Goal: Task Accomplishment & Management: Use online tool/utility

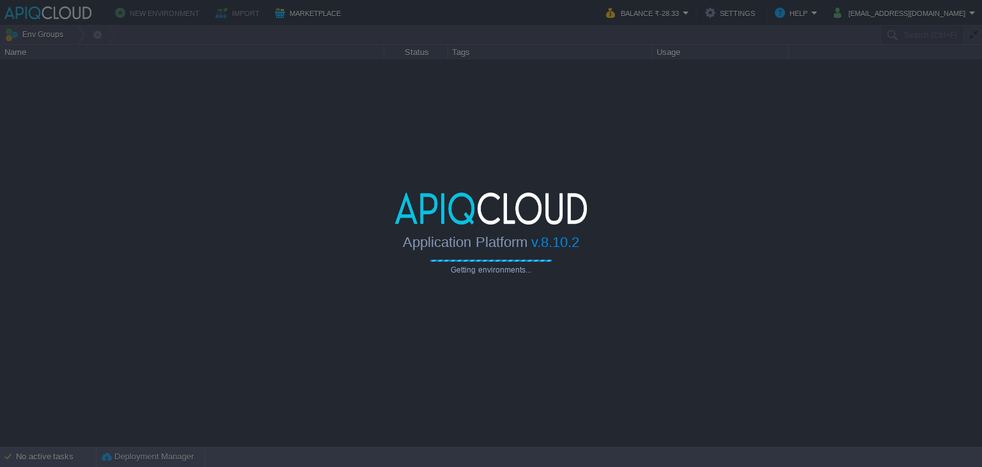
type input "Search (Ctrl+F)"
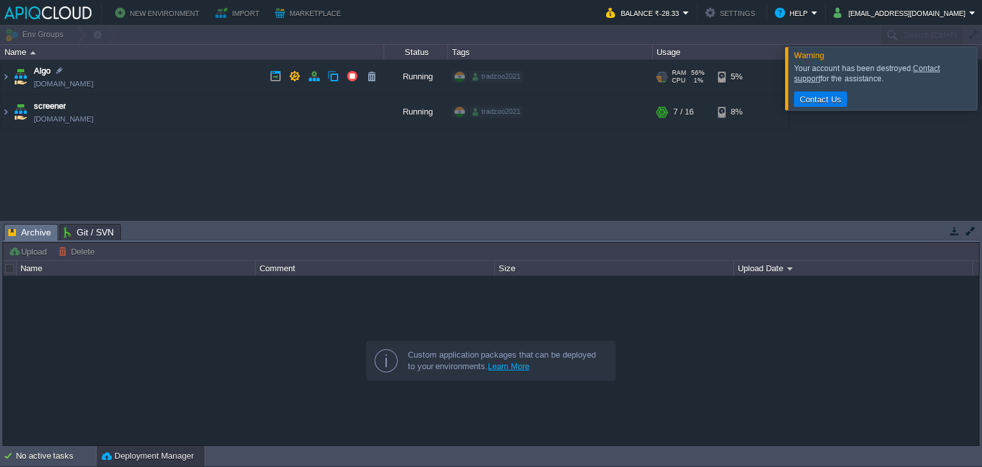
click at [188, 89] on td "Algo [DOMAIN_NAME]" at bounding box center [193, 76] width 384 height 35
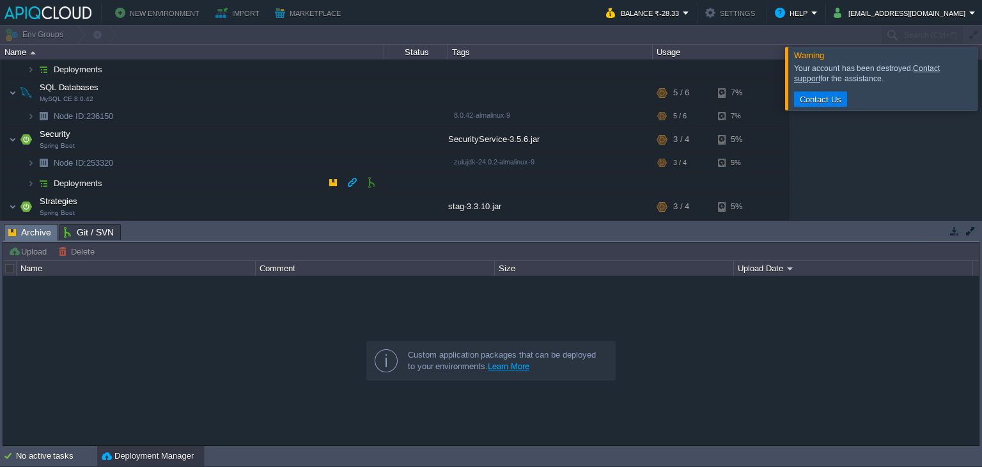
scroll to position [182, 0]
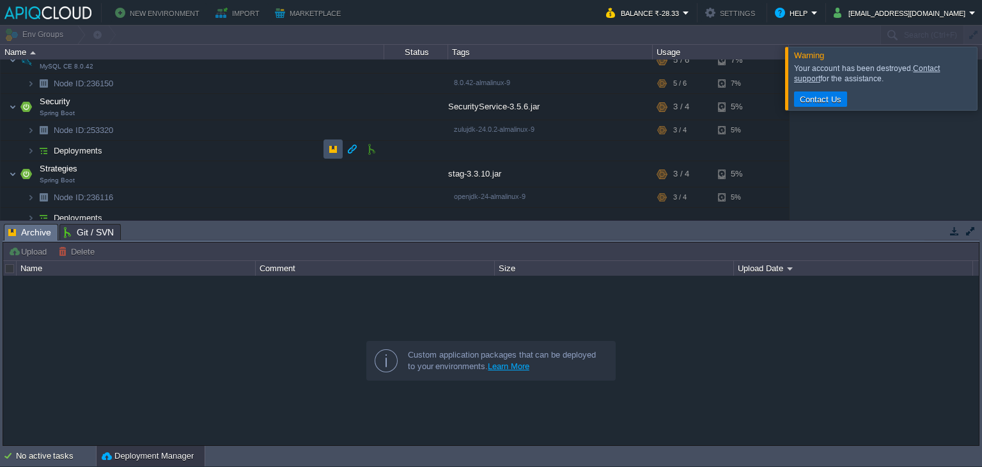
click at [328, 150] on button "button" at bounding box center [333, 149] width 12 height 12
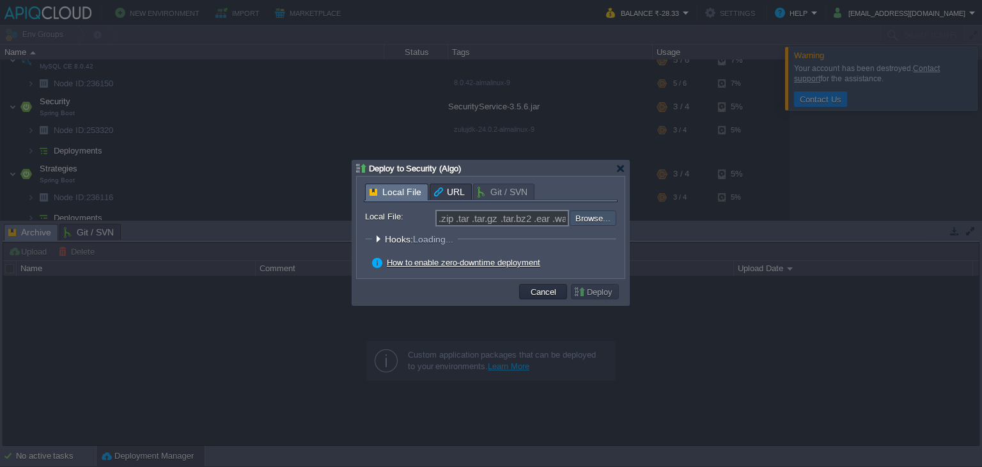
click at [602, 218] on input "file" at bounding box center [536, 217] width 162 height 15
type input "C:\fakepath\SecurityService-3.5.6.jar"
type input "SecurityService-3.5.6.jar"
click at [612, 293] on button "Deploy" at bounding box center [594, 292] width 43 height 12
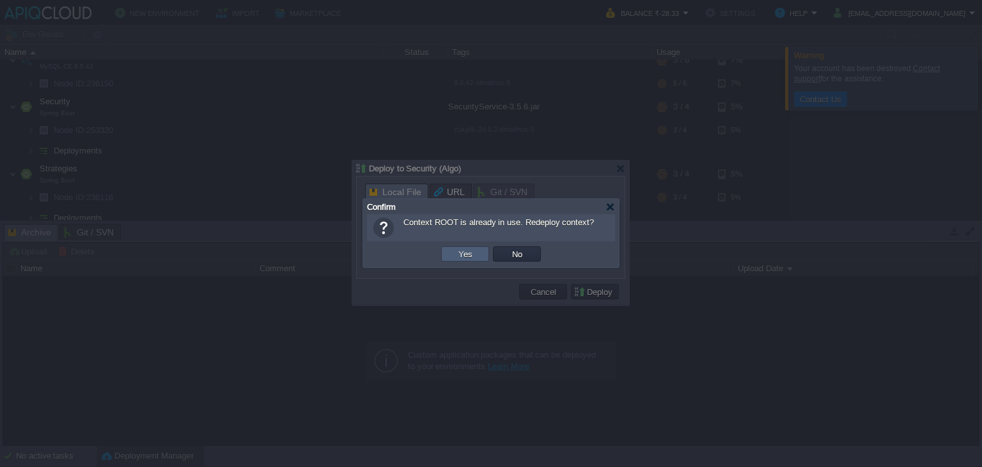
click at [475, 255] on td "Yes" at bounding box center [465, 253] width 48 height 15
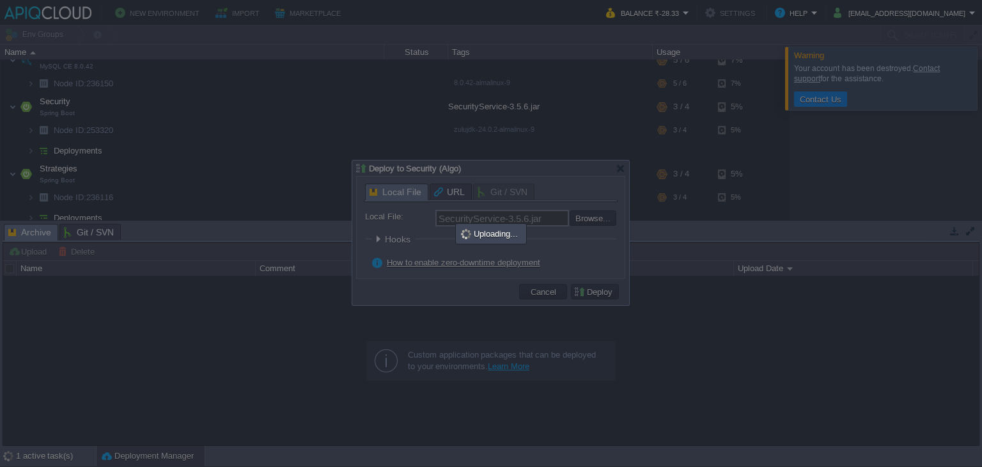
click at [870, 150] on div at bounding box center [491, 233] width 982 height 467
click at [839, 324] on div at bounding box center [491, 233] width 982 height 467
